Goal: Task Accomplishment & Management: Use online tool/utility

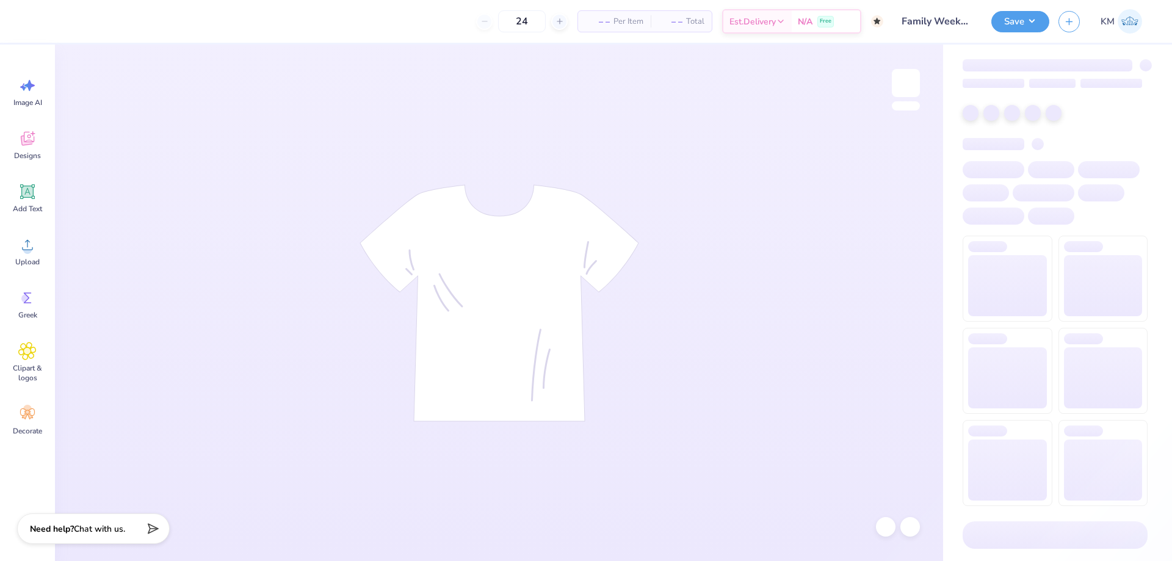
type input "50"
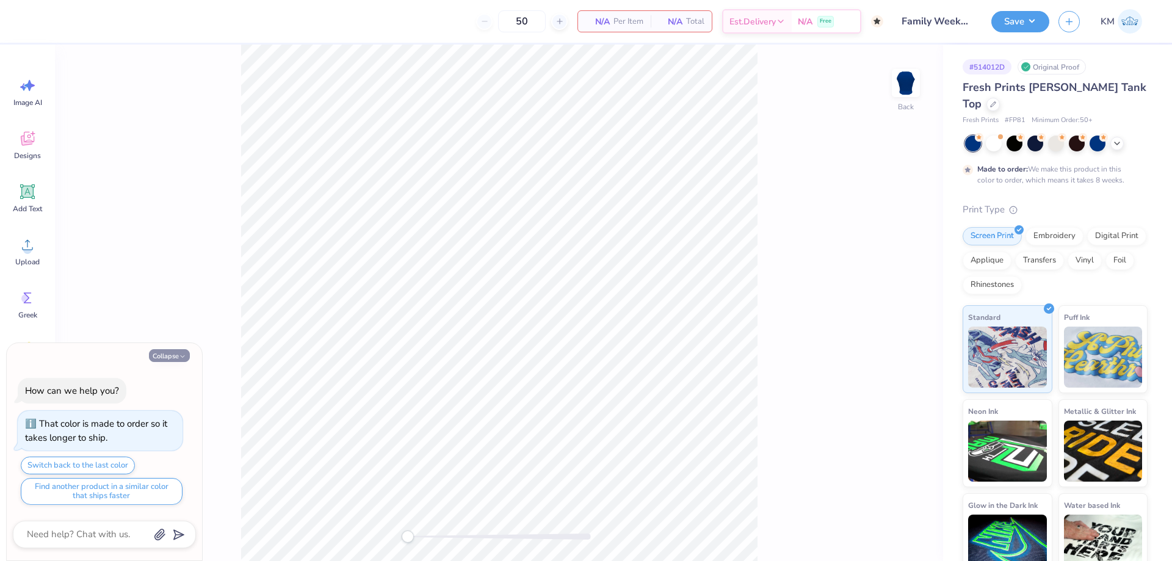
click at [171, 358] on button "Collapse" at bounding box center [169, 355] width 41 height 13
type textarea "x"
click at [170, 362] on div "Collapse How can we help you? That color is made to order so it takes longer to…" at bounding box center [104, 452] width 195 height 218
click at [174, 354] on button "Collapse" at bounding box center [169, 355] width 41 height 13
type textarea "x"
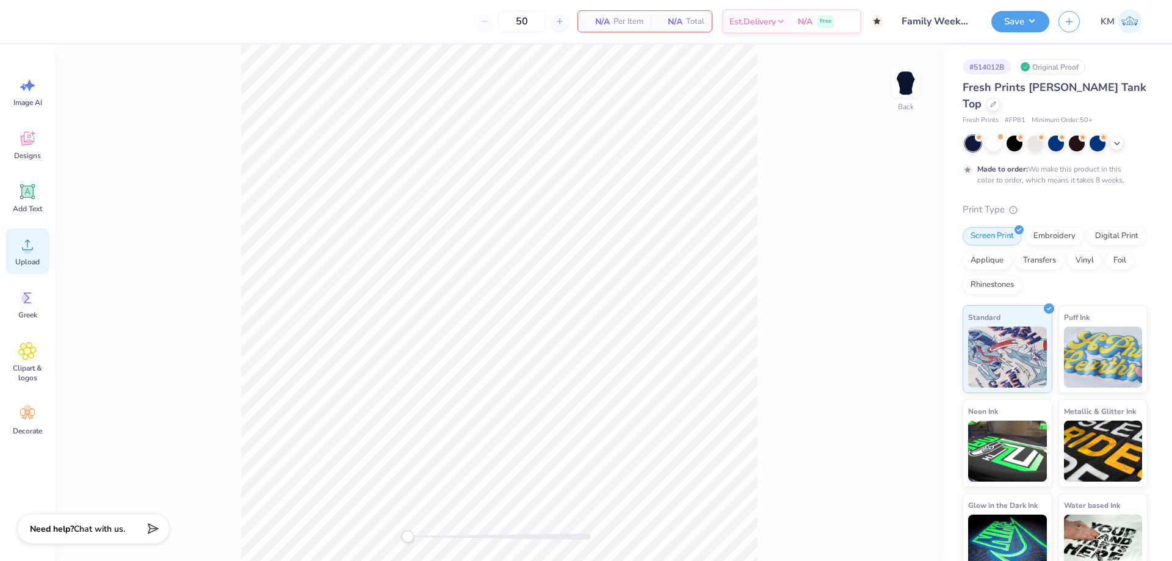
click at [33, 254] on div "Upload" at bounding box center [27, 251] width 44 height 46
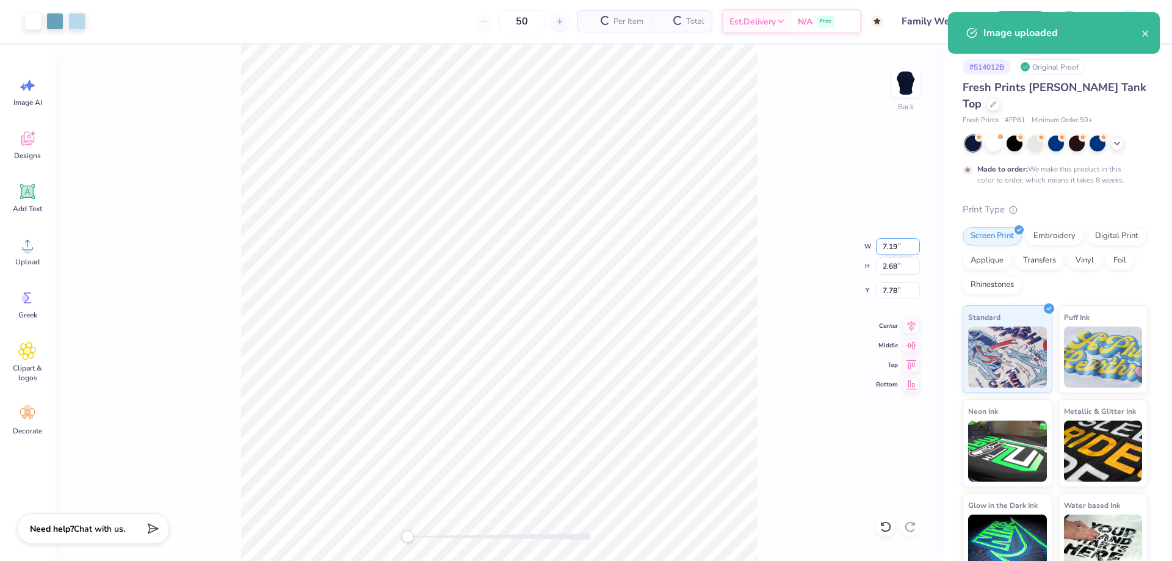
click at [893, 245] on input "7.19" at bounding box center [898, 246] width 44 height 17
type input "7.00"
type input "2.62"
type input "7.82"
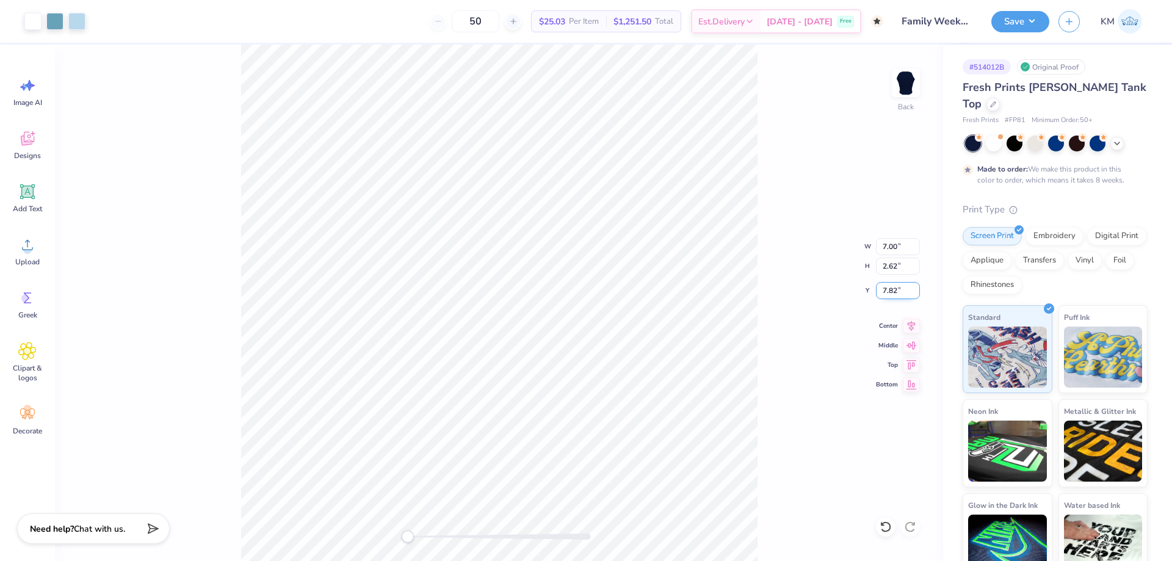
click at [891, 284] on input "7.82" at bounding box center [898, 290] width 44 height 17
type input "3"
click at [826, 280] on div "Back W 7.00 7.00 " H 2.62 2.62 " Y 3 3 " Center Middle Top Bottom" at bounding box center [499, 303] width 888 height 516
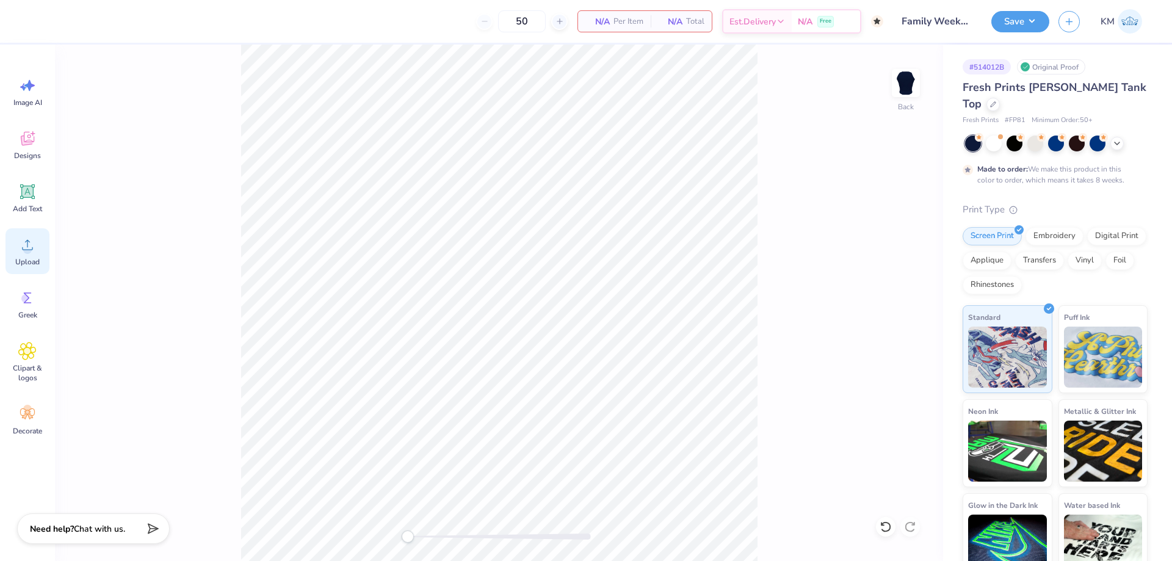
click at [18, 247] on icon at bounding box center [27, 245] width 18 height 18
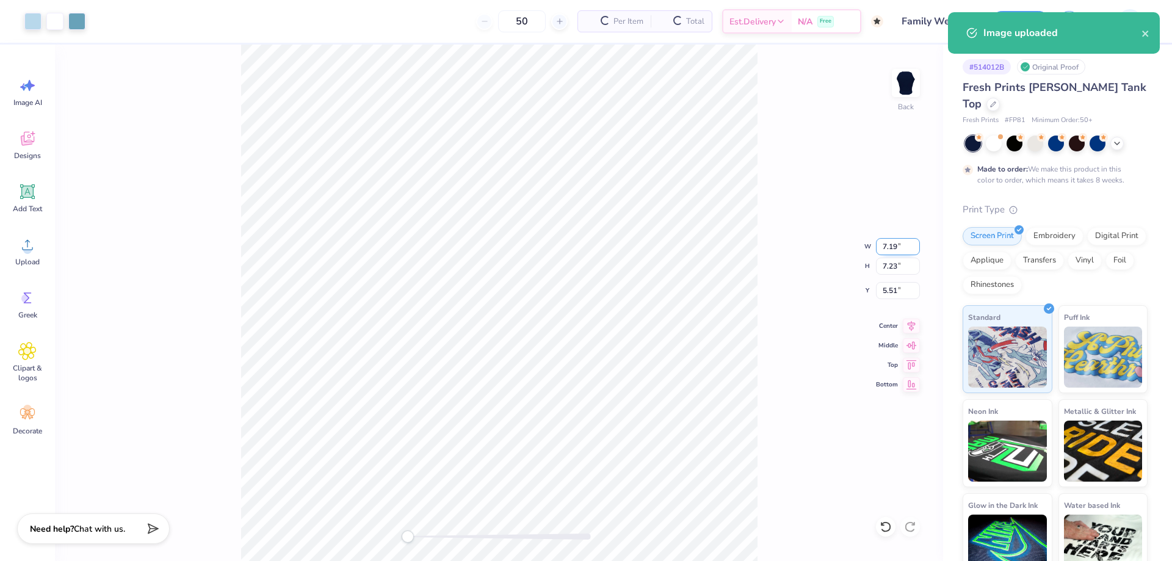
click at [895, 247] on input "7.19" at bounding box center [898, 246] width 44 height 17
type input "7.00"
type input "7.04"
type input "5.61"
click at [760, 285] on div "Back W 7.00 7.00 " H 7.04 7.04 " Y 5.61 5.61 " Center Middle Top Bottom" at bounding box center [499, 303] width 888 height 516
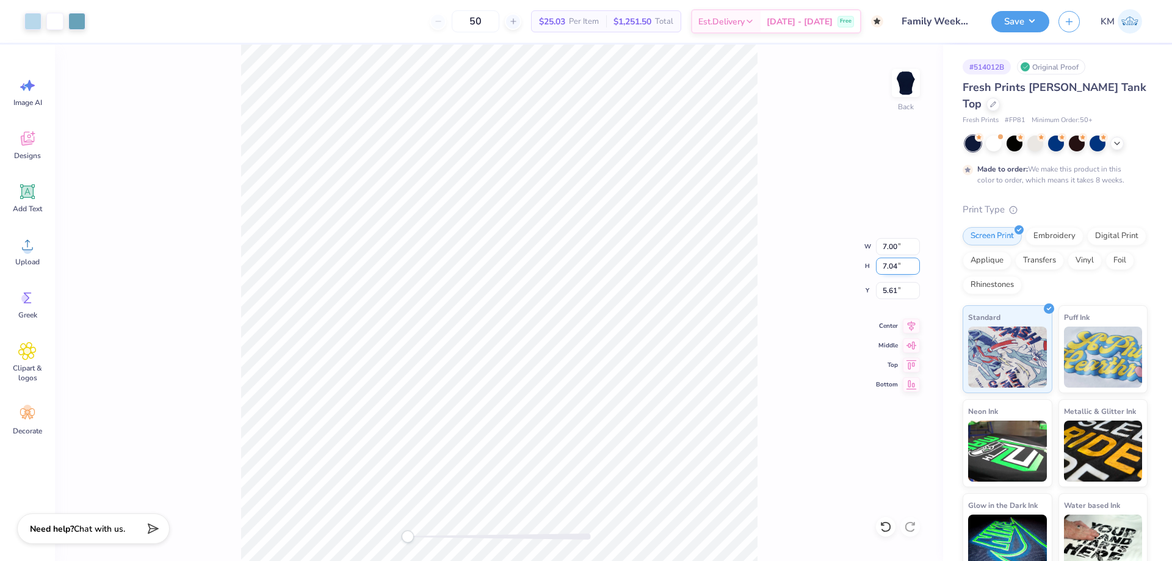
click at [891, 269] on input "7.04" at bounding box center [898, 265] width 44 height 17
type input "7"
type input "6.96"
type input "7.00"
type input "5.63"
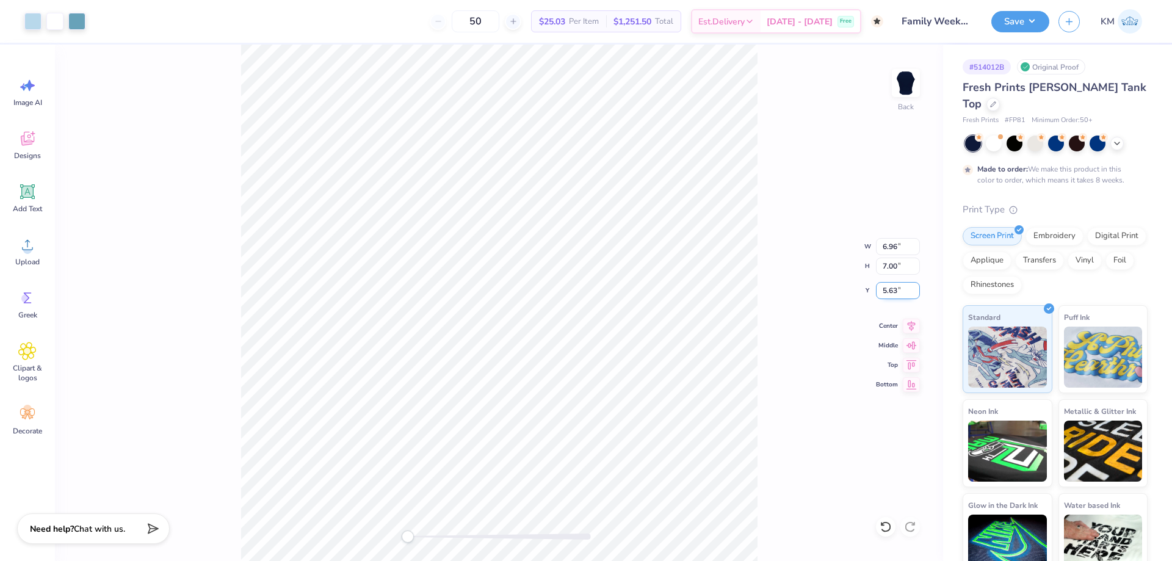
click at [896, 287] on input "5.63" at bounding box center [898, 290] width 44 height 17
type input "3"
click at [884, 247] on input "6.96" at bounding box center [898, 246] width 44 height 17
type input "7.00"
type input "7.04"
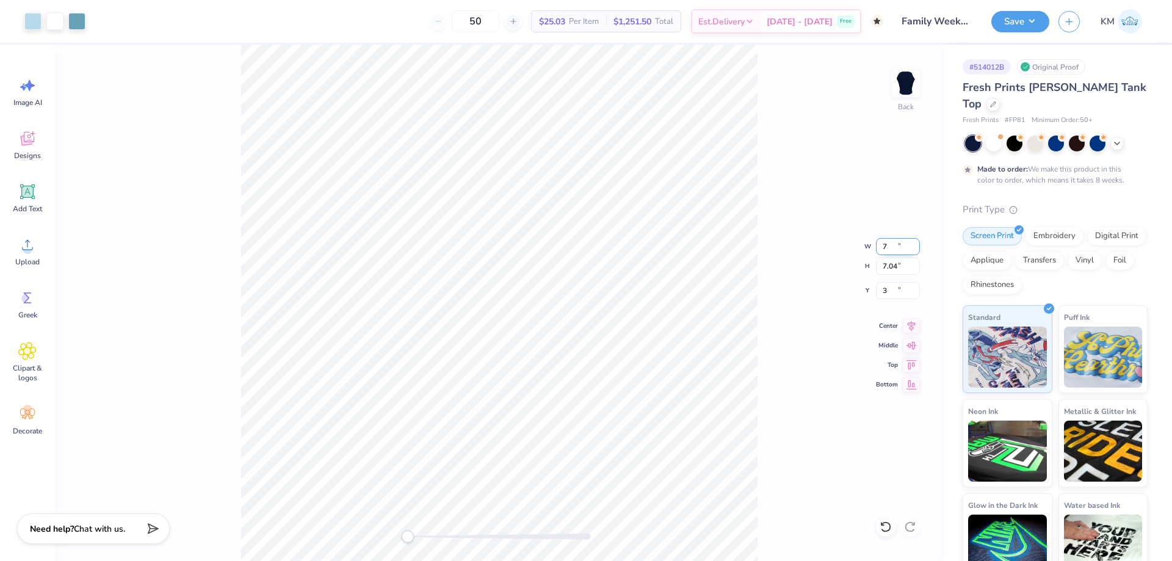
type input "2.98"
click at [885, 292] on input "2.98" at bounding box center [898, 290] width 44 height 17
type input "3"
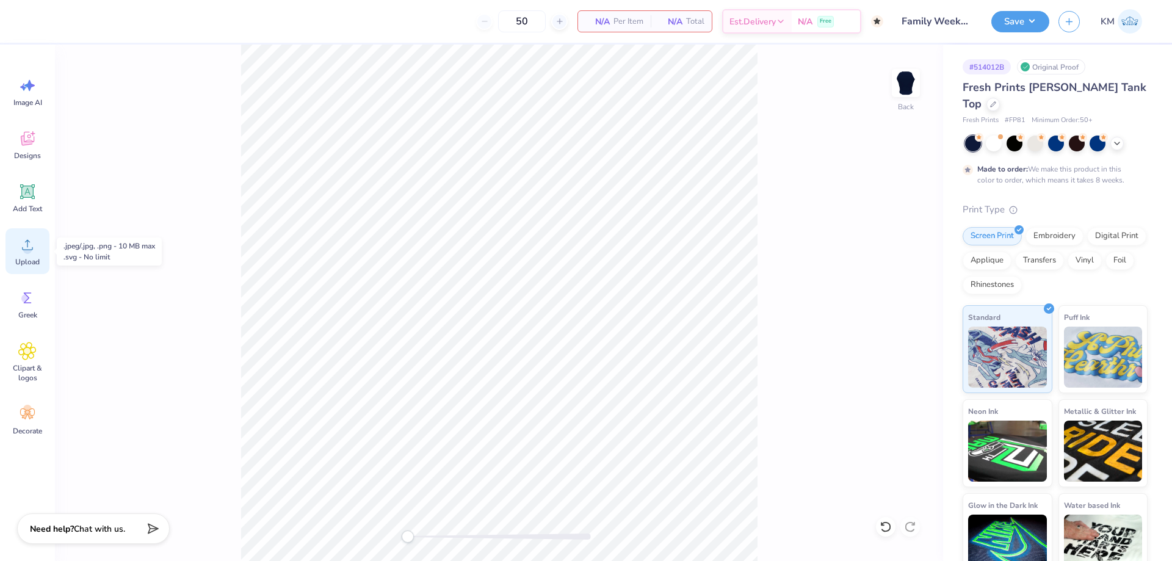
click at [35, 248] on icon at bounding box center [27, 245] width 18 height 18
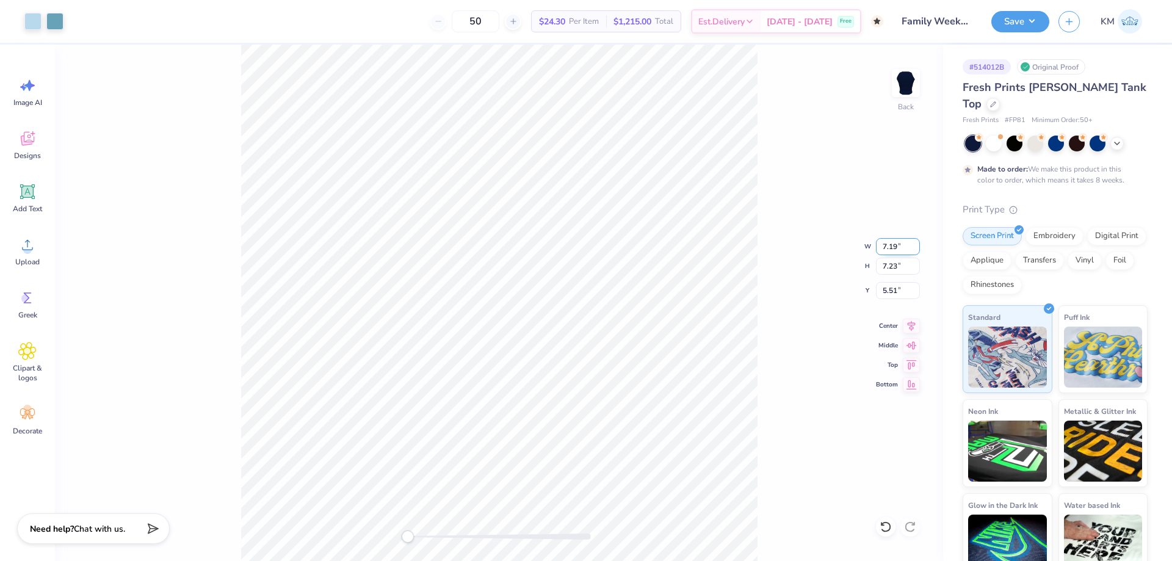
click at [884, 246] on input "7.19" at bounding box center [898, 246] width 44 height 17
type input "7.00"
type input "7.04"
type input "3.09"
click at [382, 519] on div "Back W 7.00 7.00 " H 7.04 7.04 " Y 3.09 3.09 " Center Middle Top Bottom" at bounding box center [499, 303] width 888 height 516
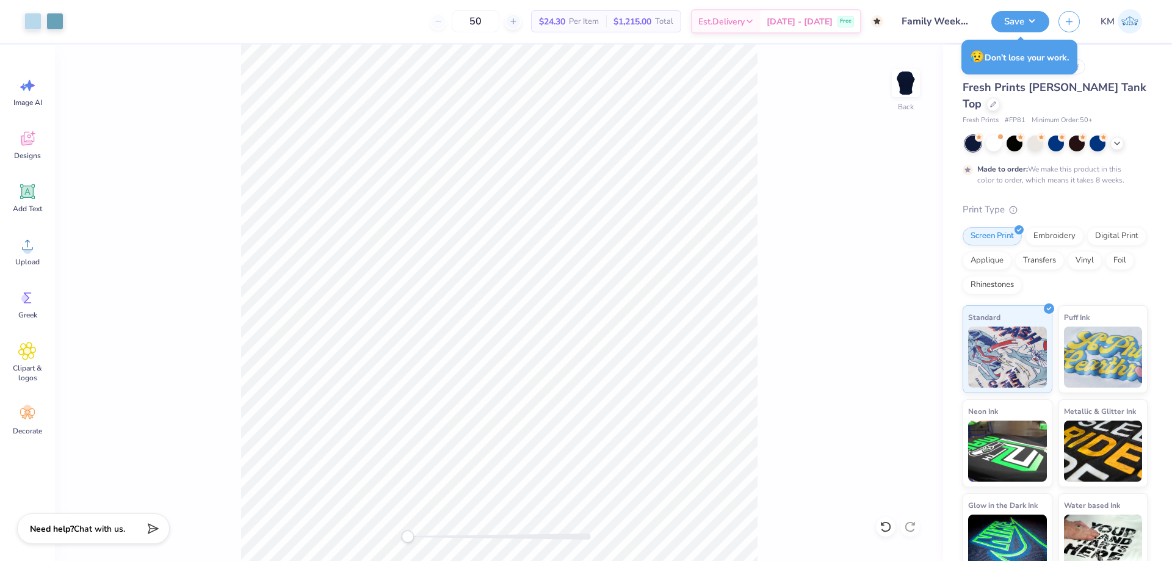
click at [402, 531] on div "Back" at bounding box center [499, 303] width 888 height 516
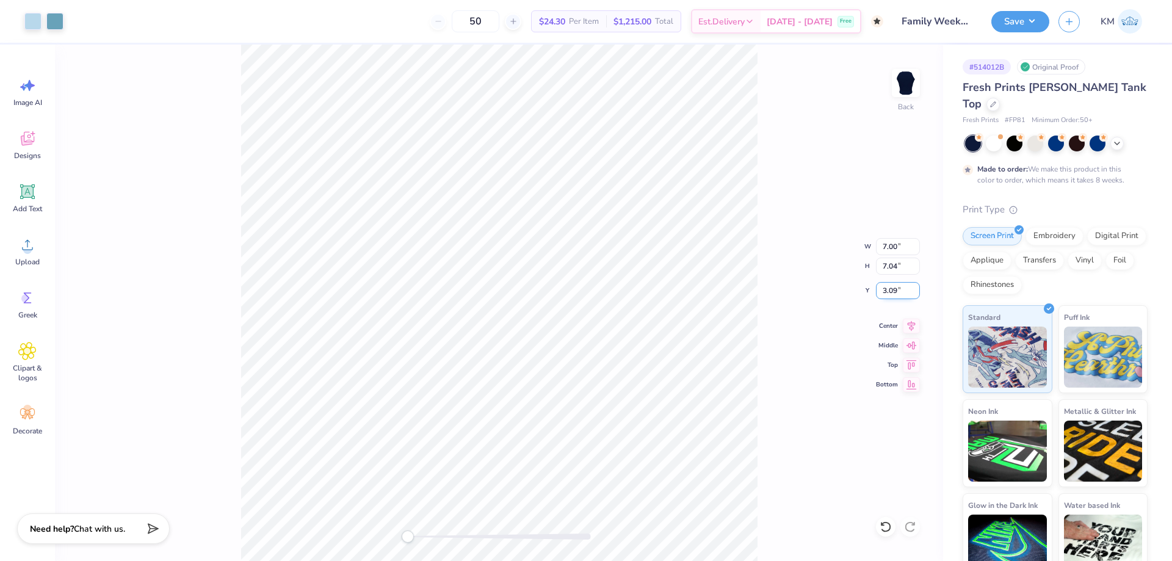
click at [890, 287] on input "3.09" at bounding box center [898, 290] width 44 height 17
type input "3"
click at [1019, 10] on div "Save KM" at bounding box center [1081, 21] width 181 height 43
click at [1020, 18] on button "Save" at bounding box center [1020, 19] width 58 height 21
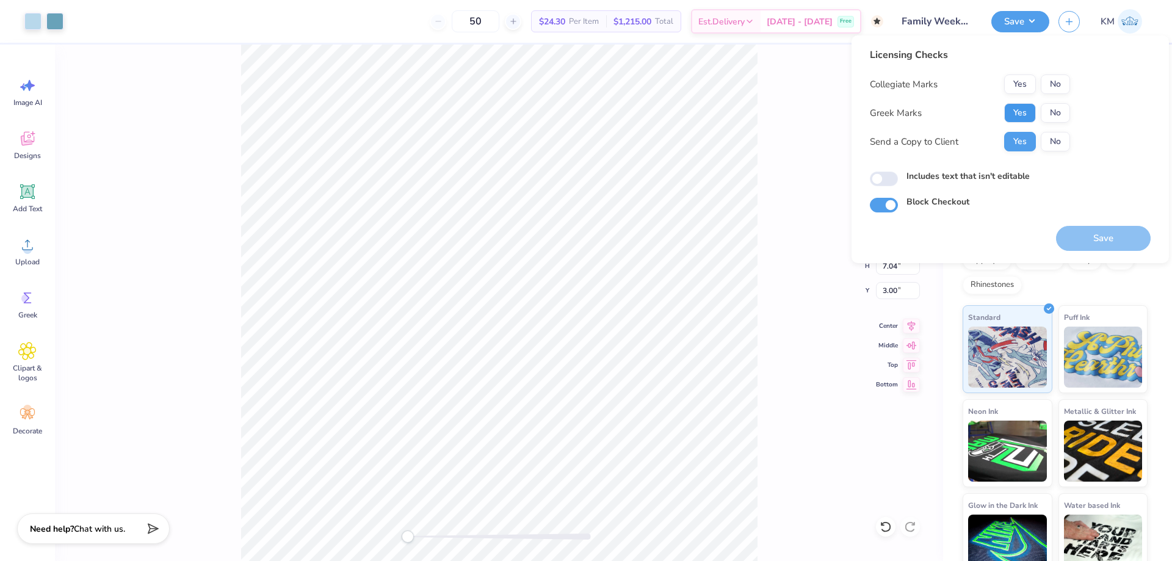
click at [1015, 117] on button "Yes" at bounding box center [1020, 113] width 32 height 20
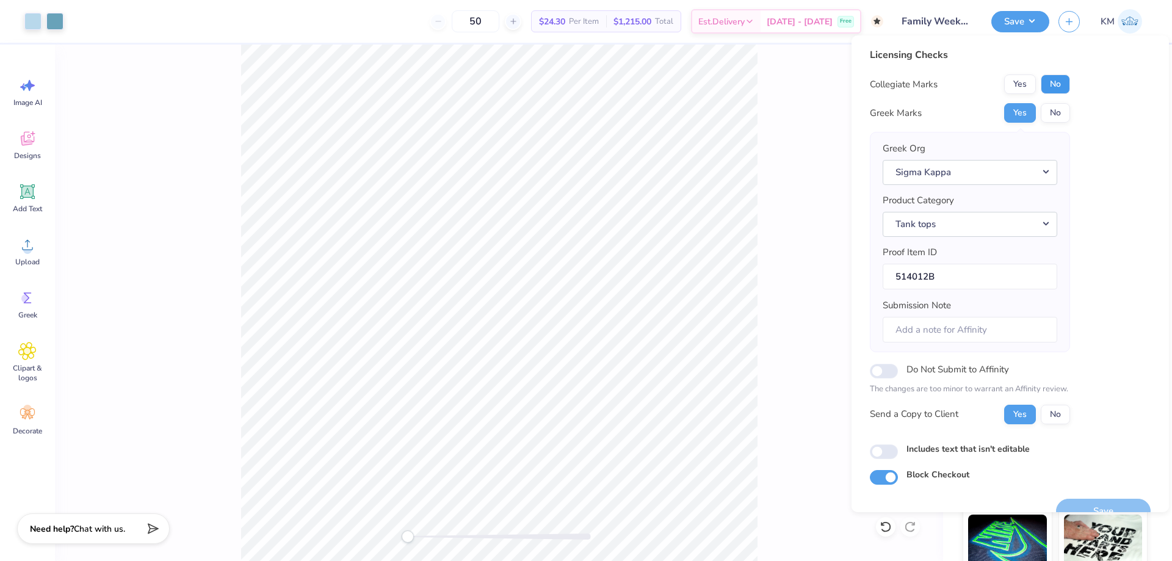
click at [1057, 90] on button "No" at bounding box center [1054, 84] width 29 height 20
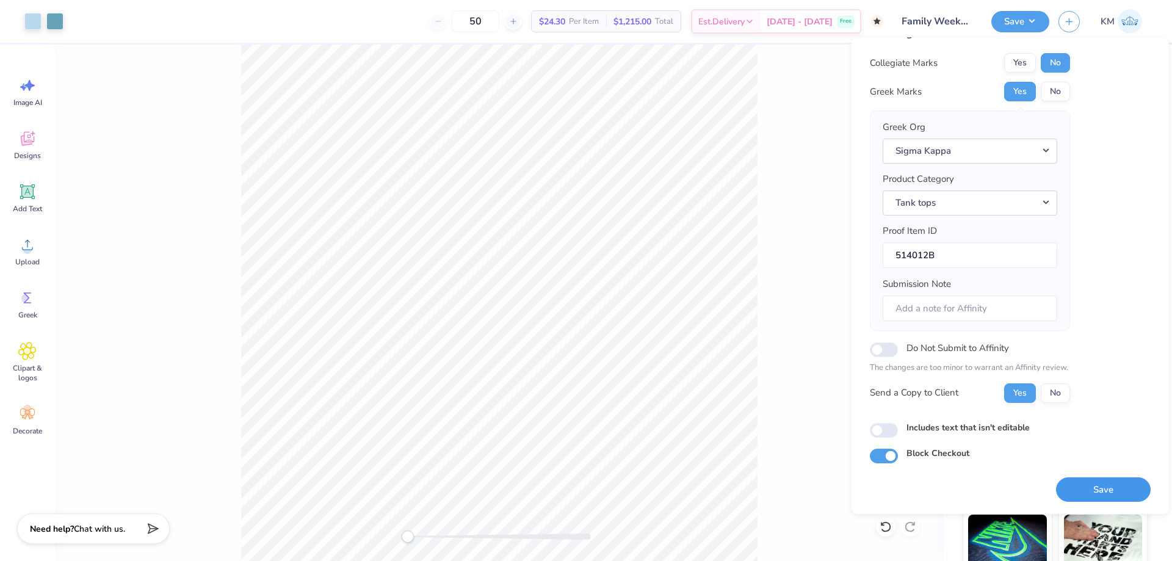
click at [1084, 483] on button "Save" at bounding box center [1103, 489] width 95 height 25
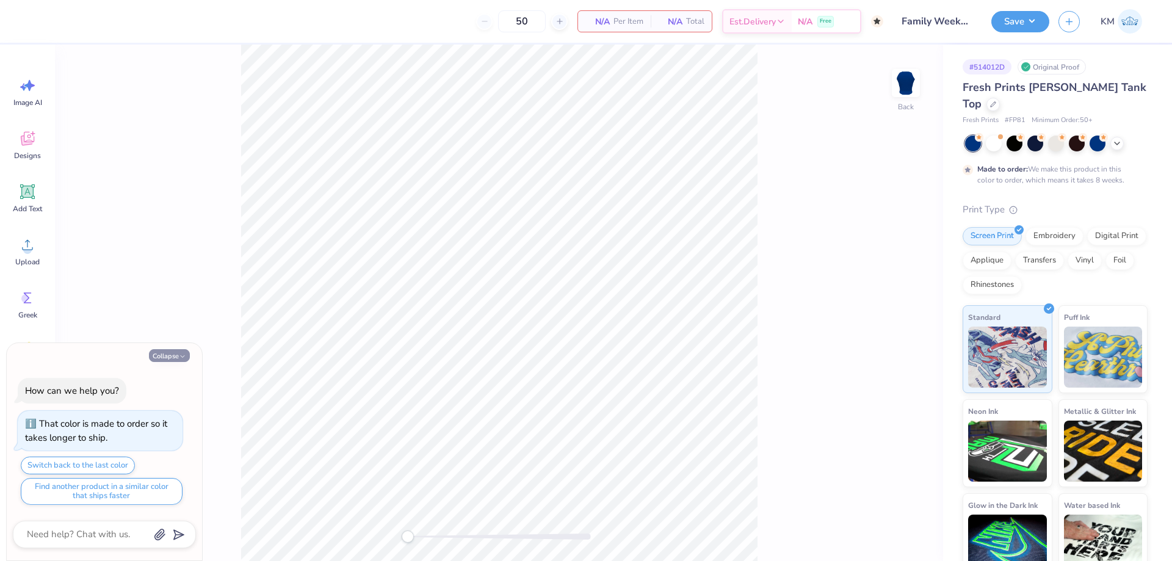
click at [157, 355] on button "Collapse" at bounding box center [169, 355] width 41 height 13
type textarea "x"
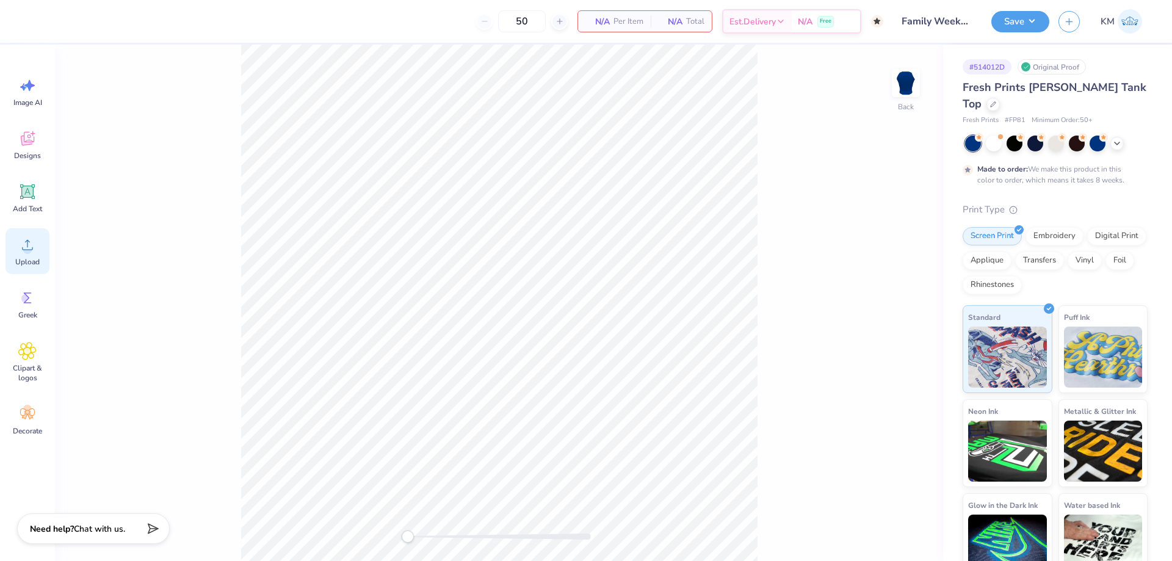
click at [21, 243] on icon at bounding box center [27, 245] width 18 height 18
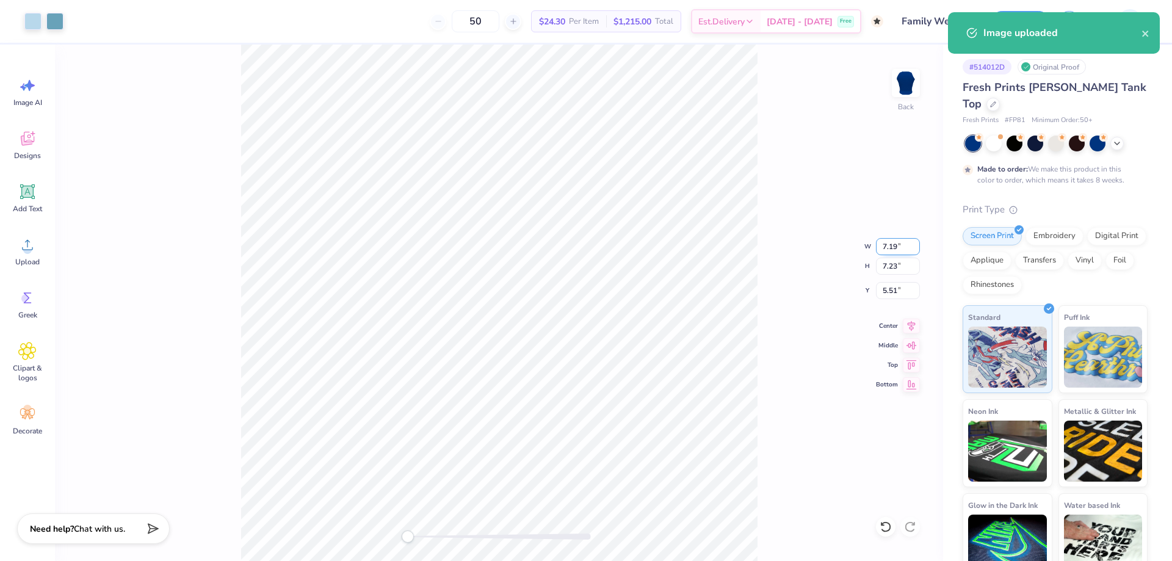
click at [891, 245] on input "7.19" at bounding box center [898, 246] width 44 height 17
type input "7.00"
type input "7.04"
type input "5.61"
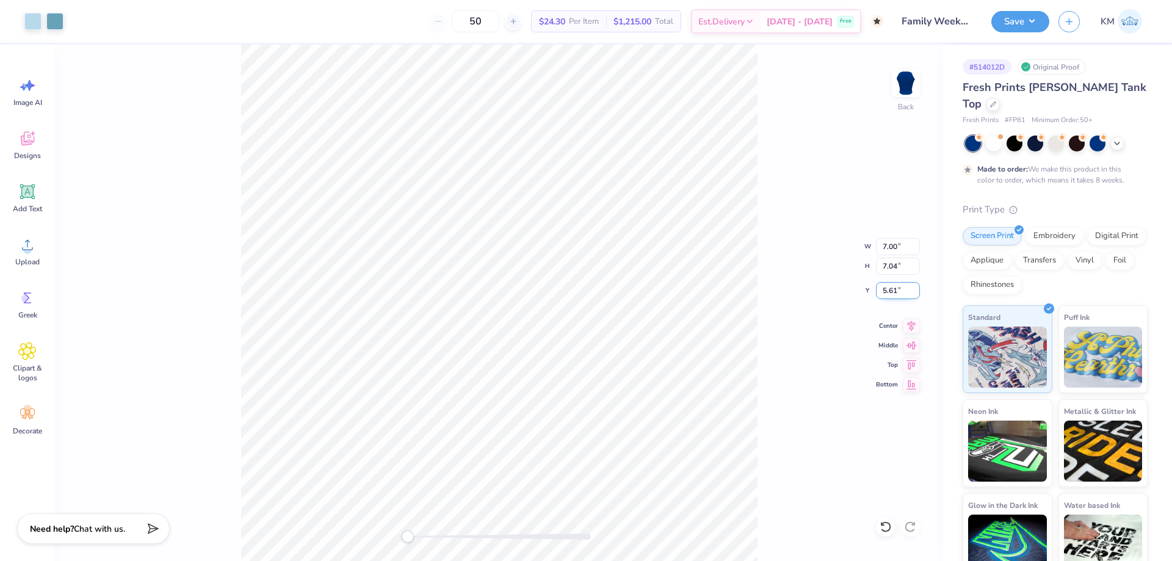
click at [887, 289] on input "5.61" at bounding box center [898, 290] width 44 height 17
type input "3"
click at [779, 274] on div "Back W 7.00 7.00 " H 7.04 7.04 " Y 3 3 " Center Middle Top Bottom" at bounding box center [499, 303] width 888 height 516
click at [1011, 22] on button "Save" at bounding box center [1020, 19] width 58 height 21
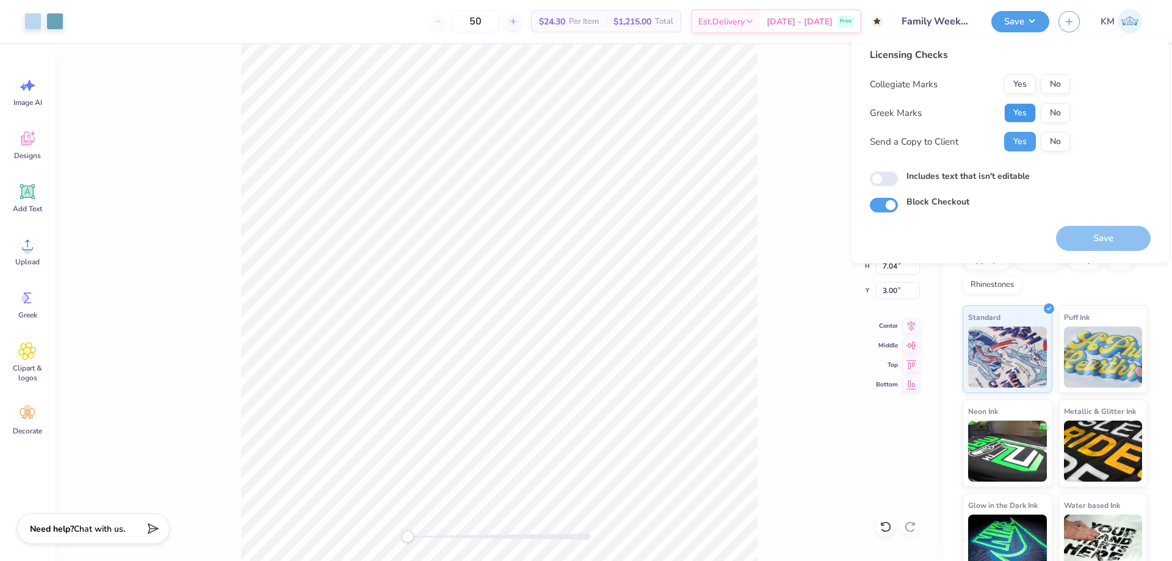
click at [1012, 118] on button "Yes" at bounding box center [1020, 113] width 32 height 20
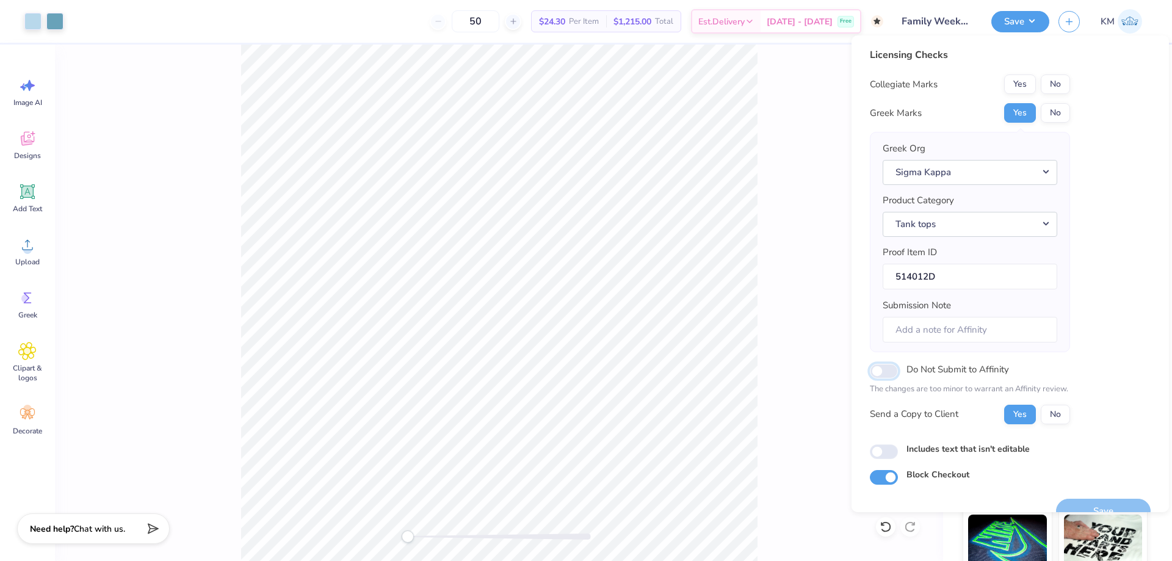
click at [884, 372] on input "Do Not Submit to Affinity" at bounding box center [884, 371] width 28 height 15
checkbox input "true"
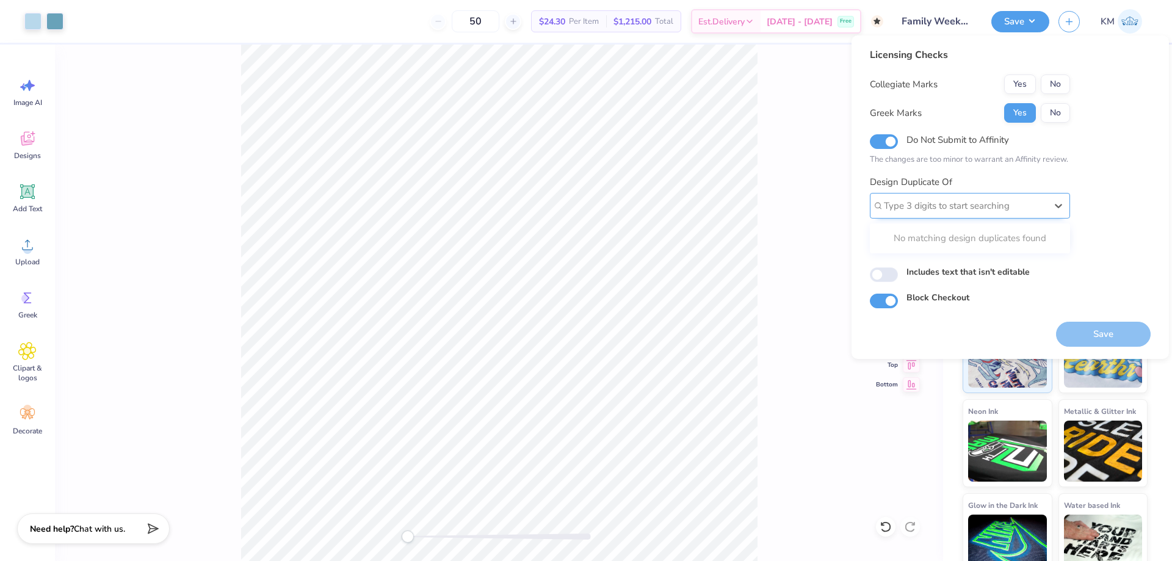
click at [960, 204] on div at bounding box center [965, 206] width 162 height 16
click at [953, 201] on div at bounding box center [965, 206] width 162 height 16
paste input "514012B"
click at [940, 239] on div "514012B" at bounding box center [969, 238] width 190 height 20
type input "514012B"
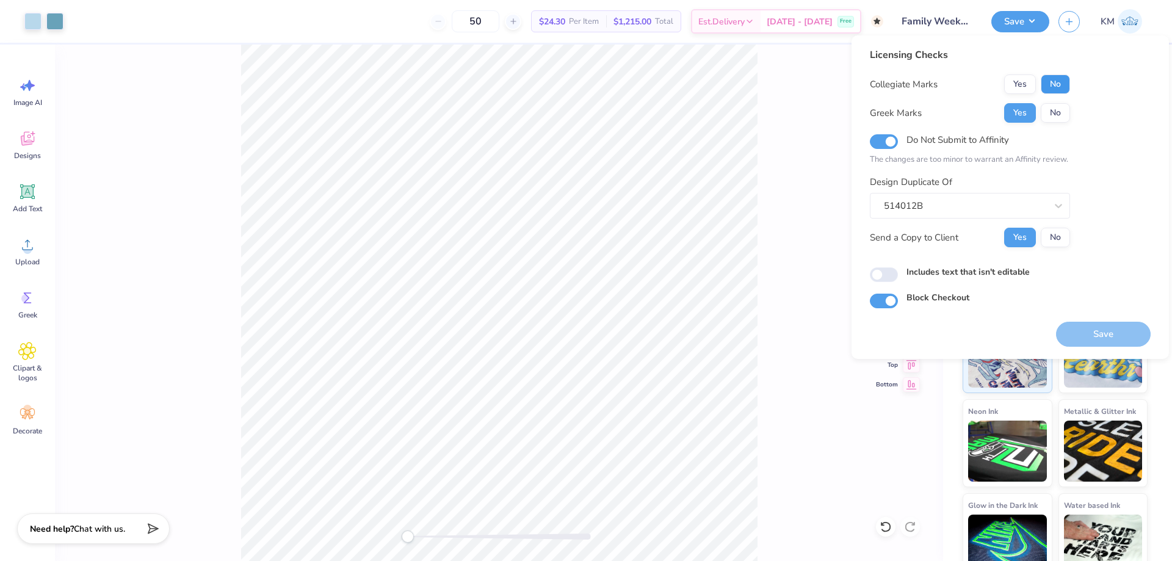
click at [1046, 82] on button "No" at bounding box center [1054, 84] width 29 height 20
click at [1103, 339] on button "Save" at bounding box center [1103, 334] width 95 height 25
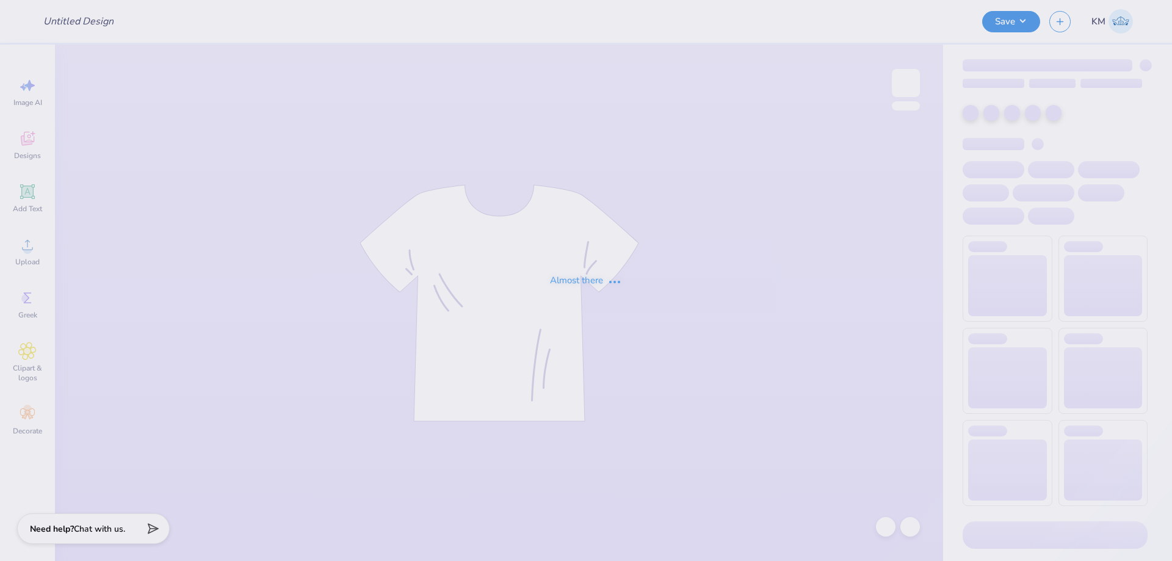
type input "Family Weekend"
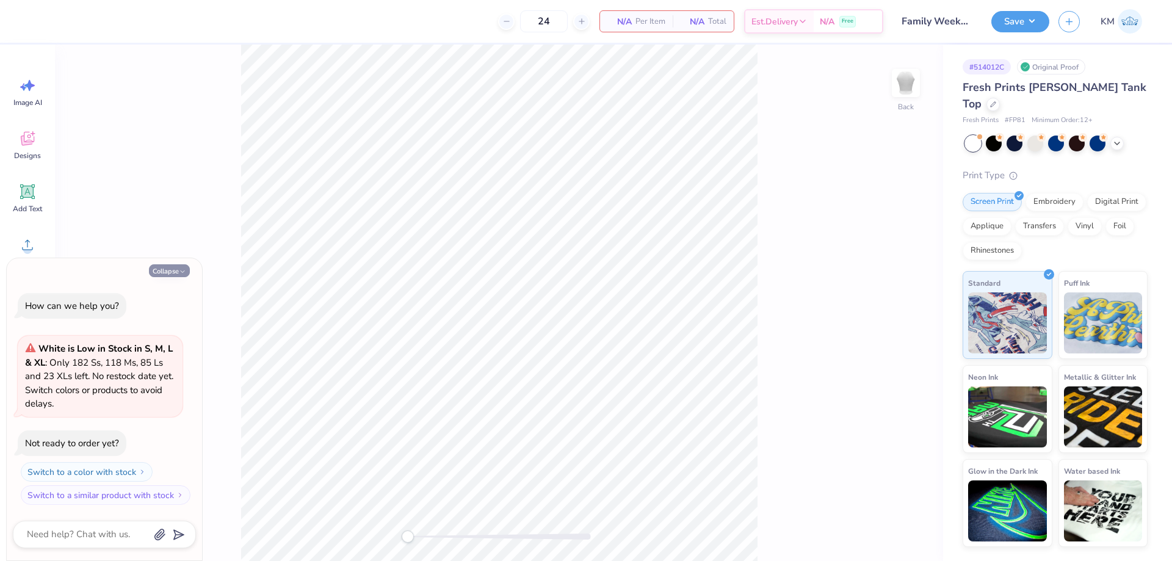
click at [167, 270] on button "Collapse" at bounding box center [169, 270] width 41 height 13
type textarea "x"
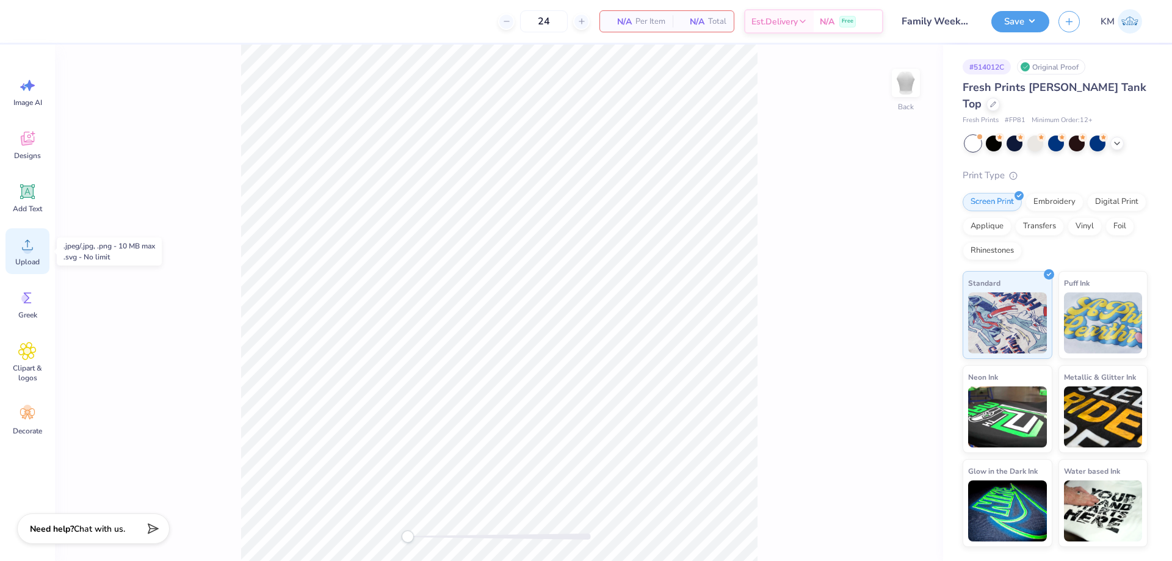
click at [31, 248] on circle at bounding box center [27, 249] width 9 height 9
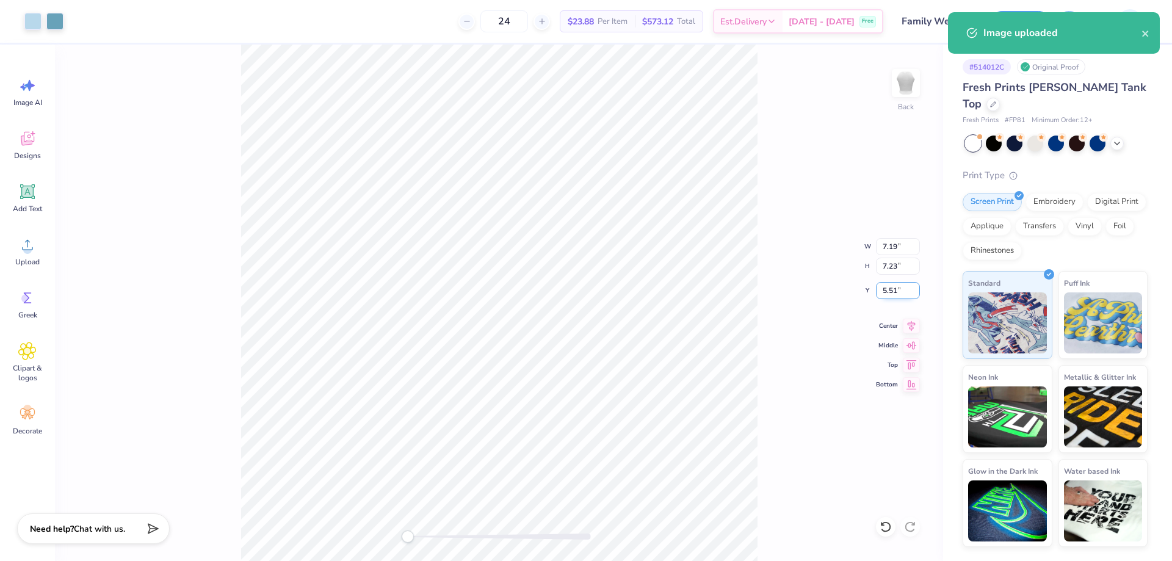
click at [898, 284] on input "5.51" at bounding box center [898, 290] width 44 height 17
type input "3"
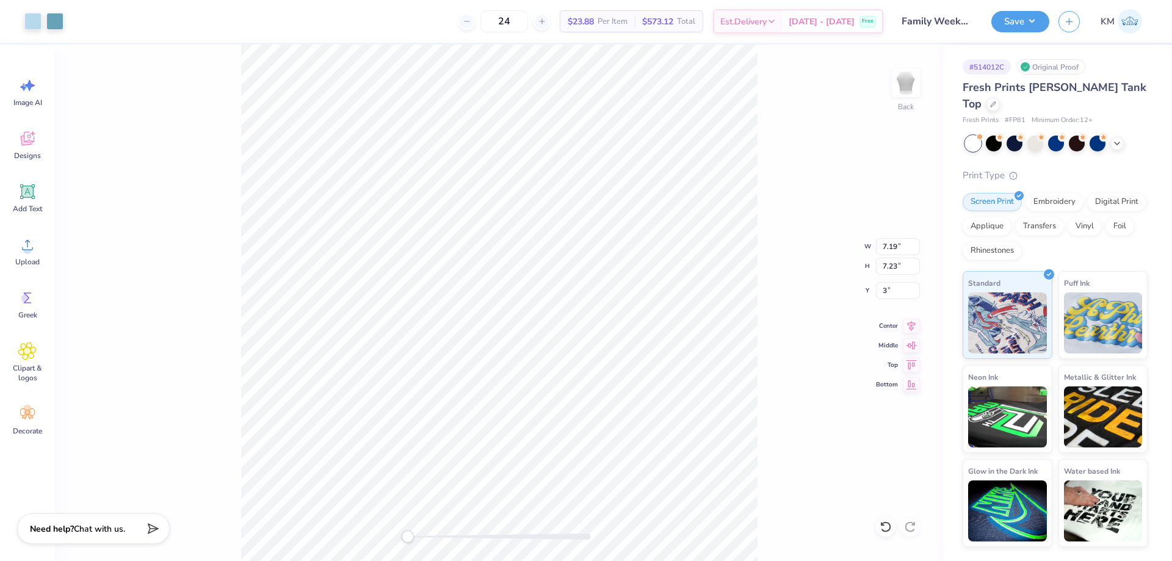
click at [758, 228] on div "Back W 7.19 7.19 " H 7.23 7.23 " Y 3 3 " Center Middle Top Bottom" at bounding box center [499, 303] width 888 height 516
click at [898, 246] on input "7.19" at bounding box center [898, 246] width 44 height 17
type input "7.00"
type input "7.04"
type input "3.09"
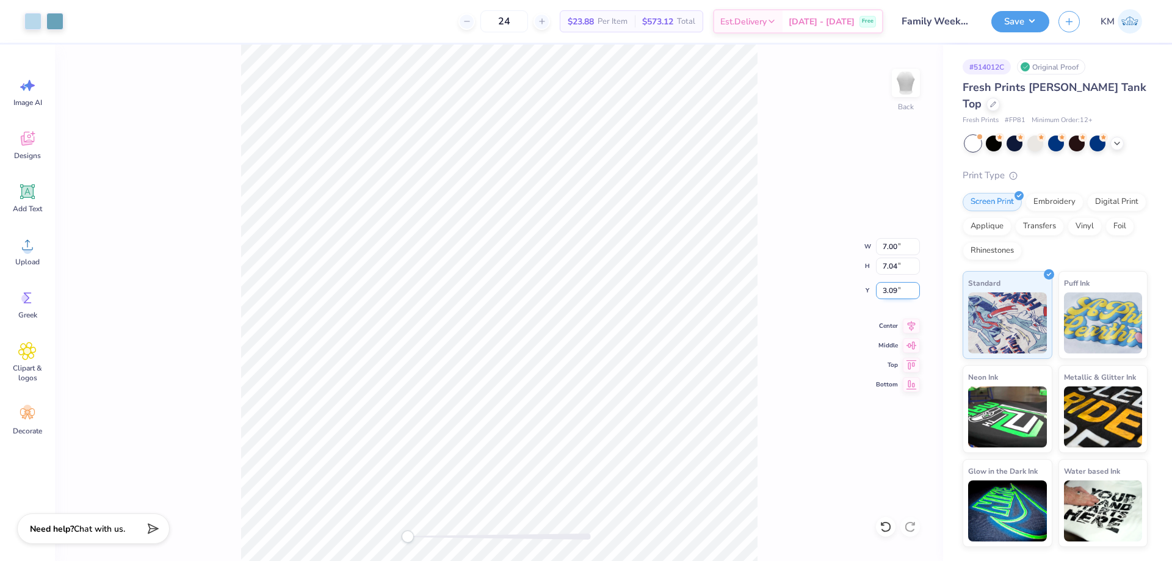
click at [893, 290] on input "3.09" at bounding box center [898, 290] width 44 height 17
type input "3"
click at [344, 520] on div "Back W 7.00 7.00 " H 7.04 7.04 " Y 3.00 3.00 " Center Middle Top Bottom" at bounding box center [499, 303] width 888 height 516
click at [387, 533] on div "Back" at bounding box center [499, 303] width 888 height 516
click at [1012, 23] on button "Save" at bounding box center [1020, 19] width 58 height 21
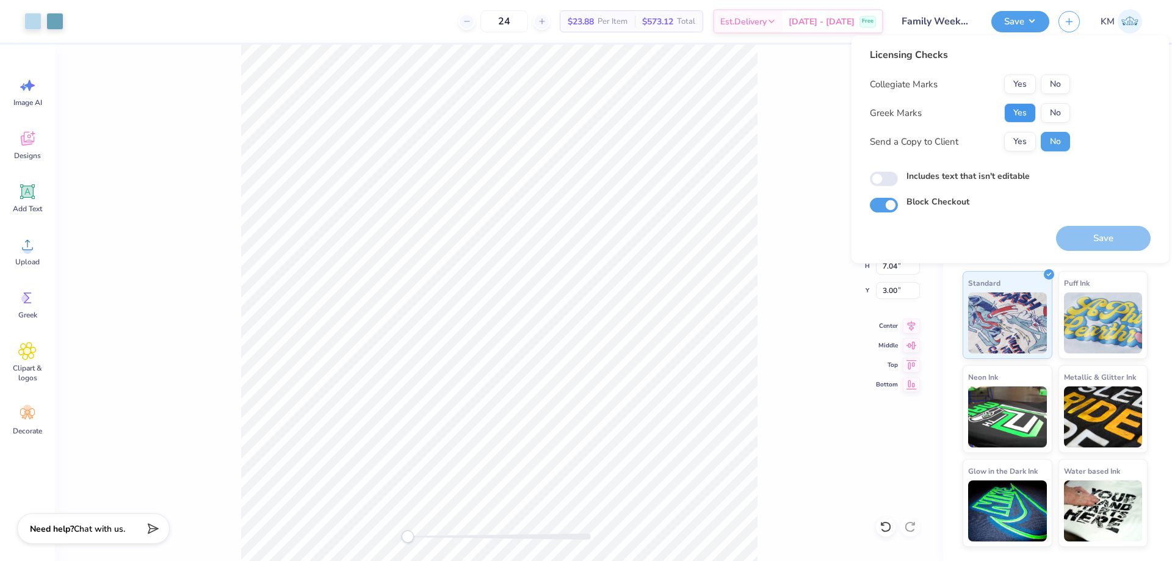
click at [1028, 117] on button "Yes" at bounding box center [1020, 113] width 32 height 20
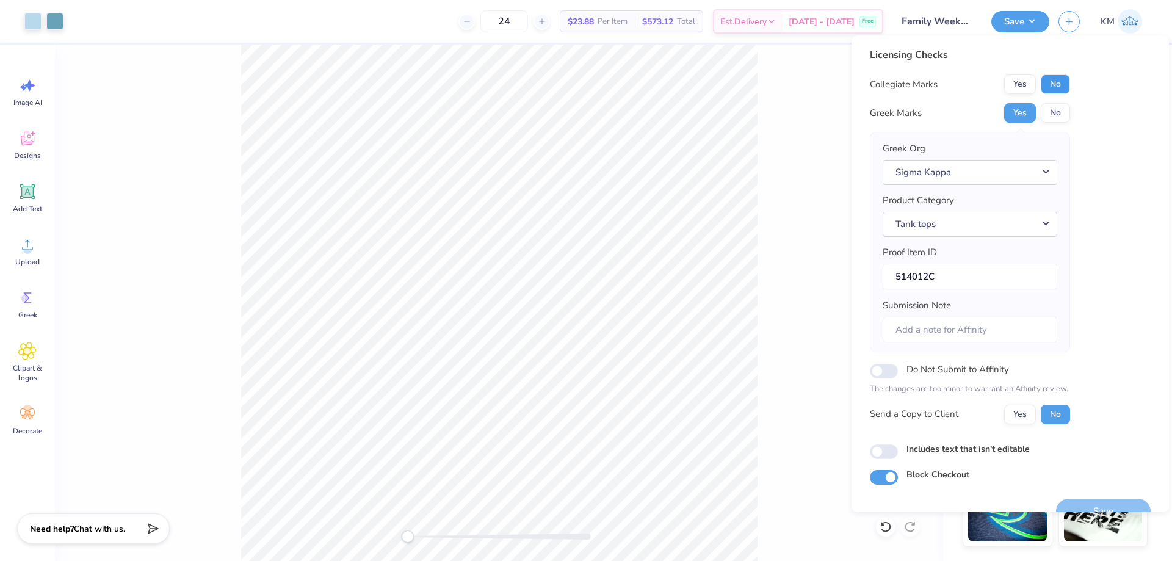
click at [1056, 87] on button "No" at bounding box center [1054, 84] width 29 height 20
click at [1013, 414] on button "Yes" at bounding box center [1020, 415] width 32 height 20
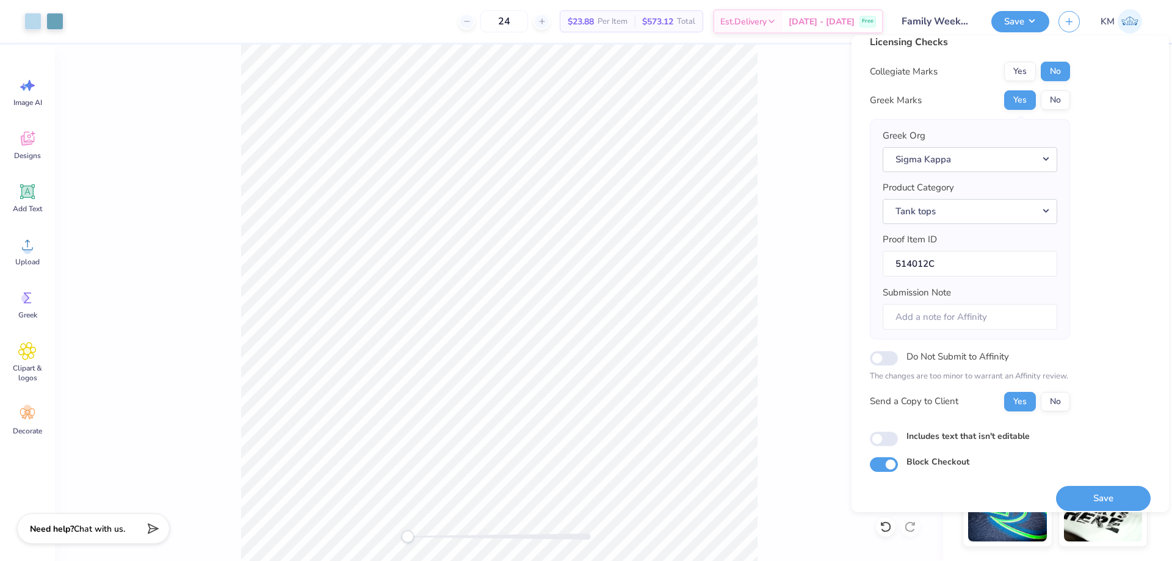
scroll to position [23, 0]
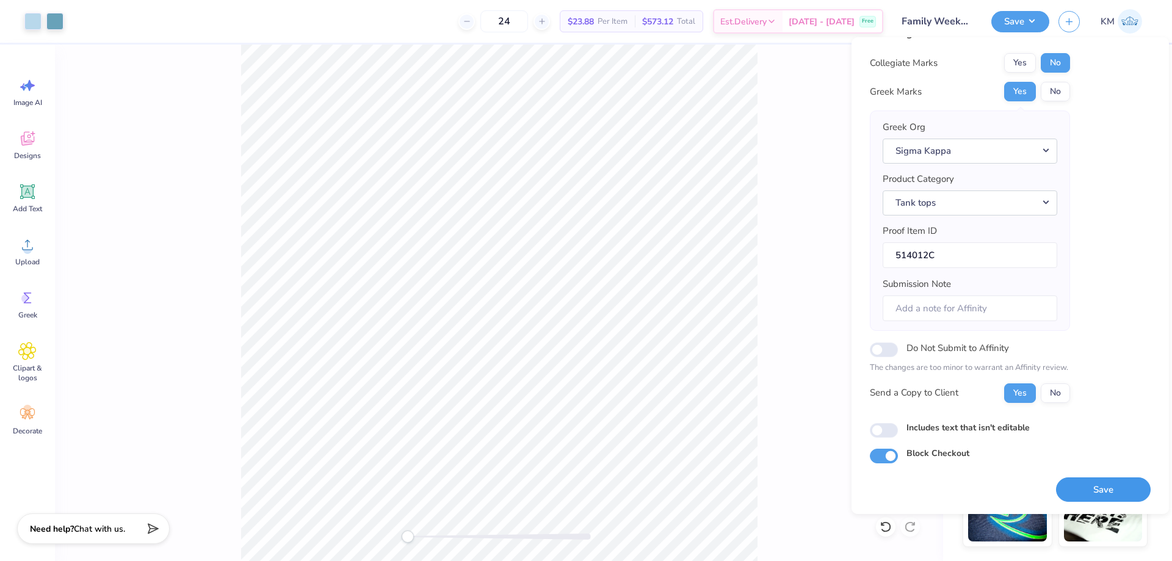
click at [1082, 483] on button "Save" at bounding box center [1103, 489] width 95 height 25
